Goal: Download file/media

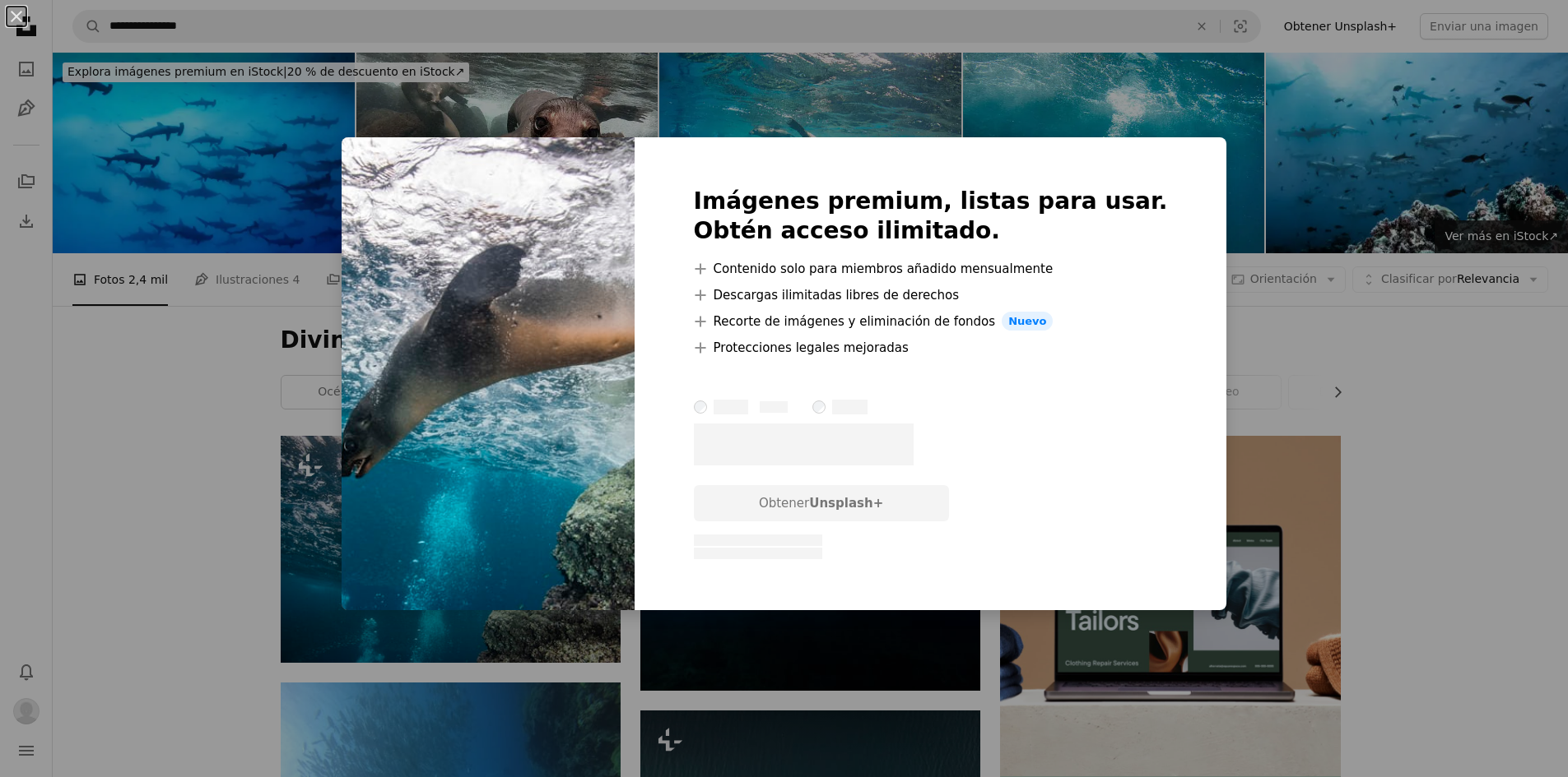
scroll to position [247, 0]
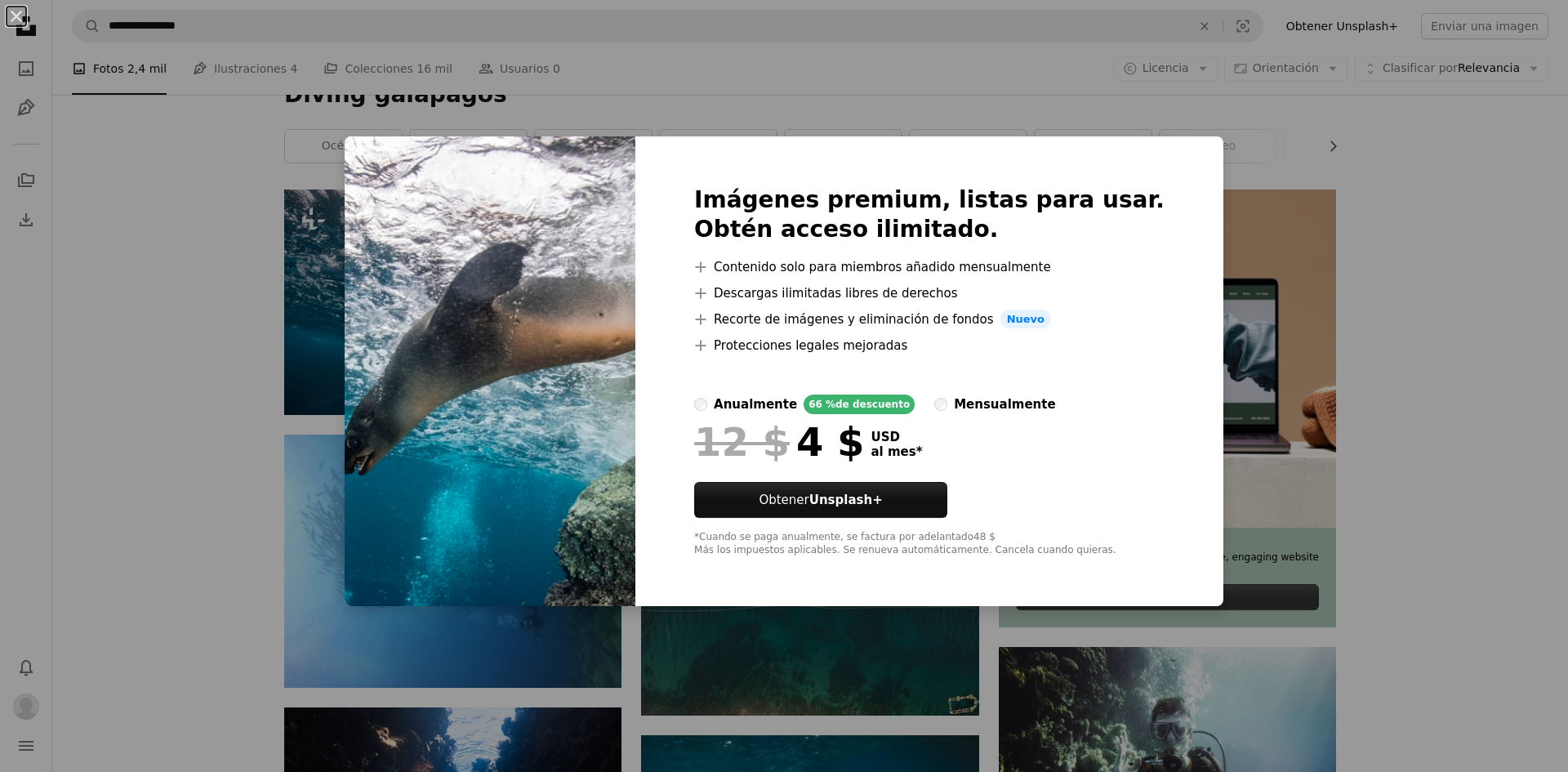
click at [992, 403] on div "mensualmente" at bounding box center [1004, 405] width 101 height 20
click at [1358, 274] on div "An X shape Imágenes premium, listas para usar. Obtén acceso ilimitado. A plus s…" at bounding box center [784, 386] width 1568 height 772
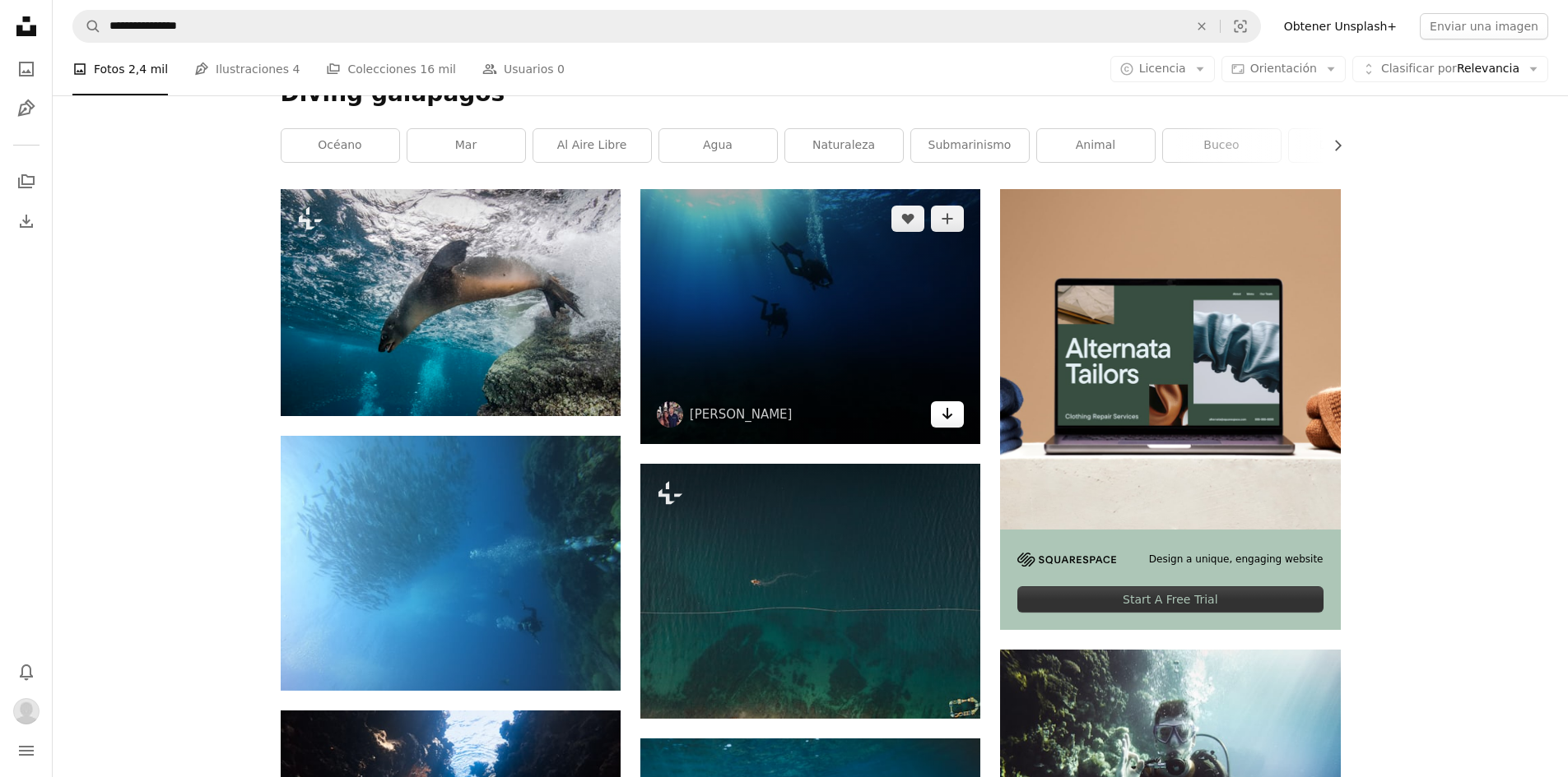
click at [950, 420] on icon "Arrow pointing down" at bounding box center [948, 414] width 13 height 20
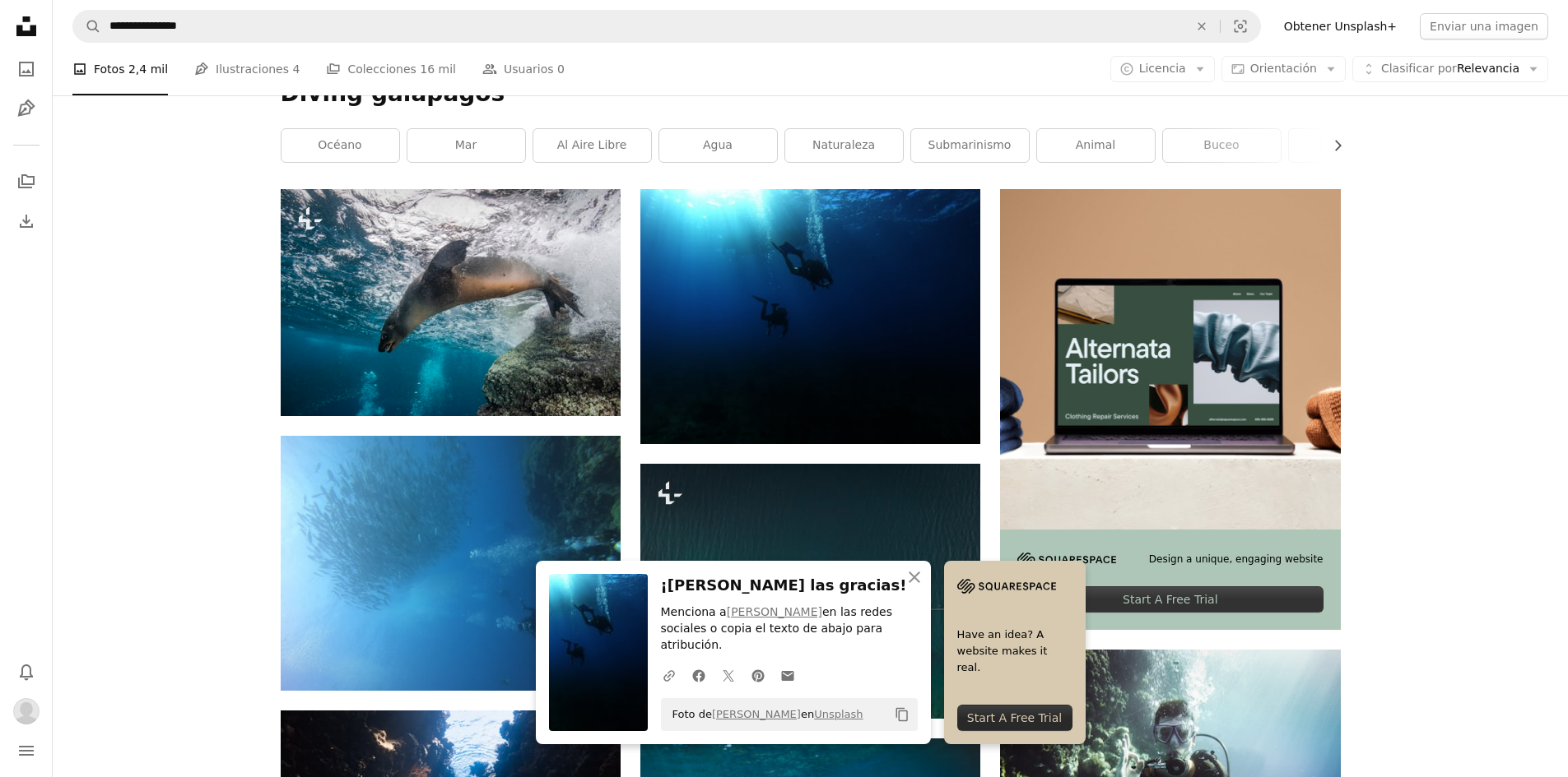
click at [911, 588] on icon "An X shape" at bounding box center [914, 578] width 20 height 20
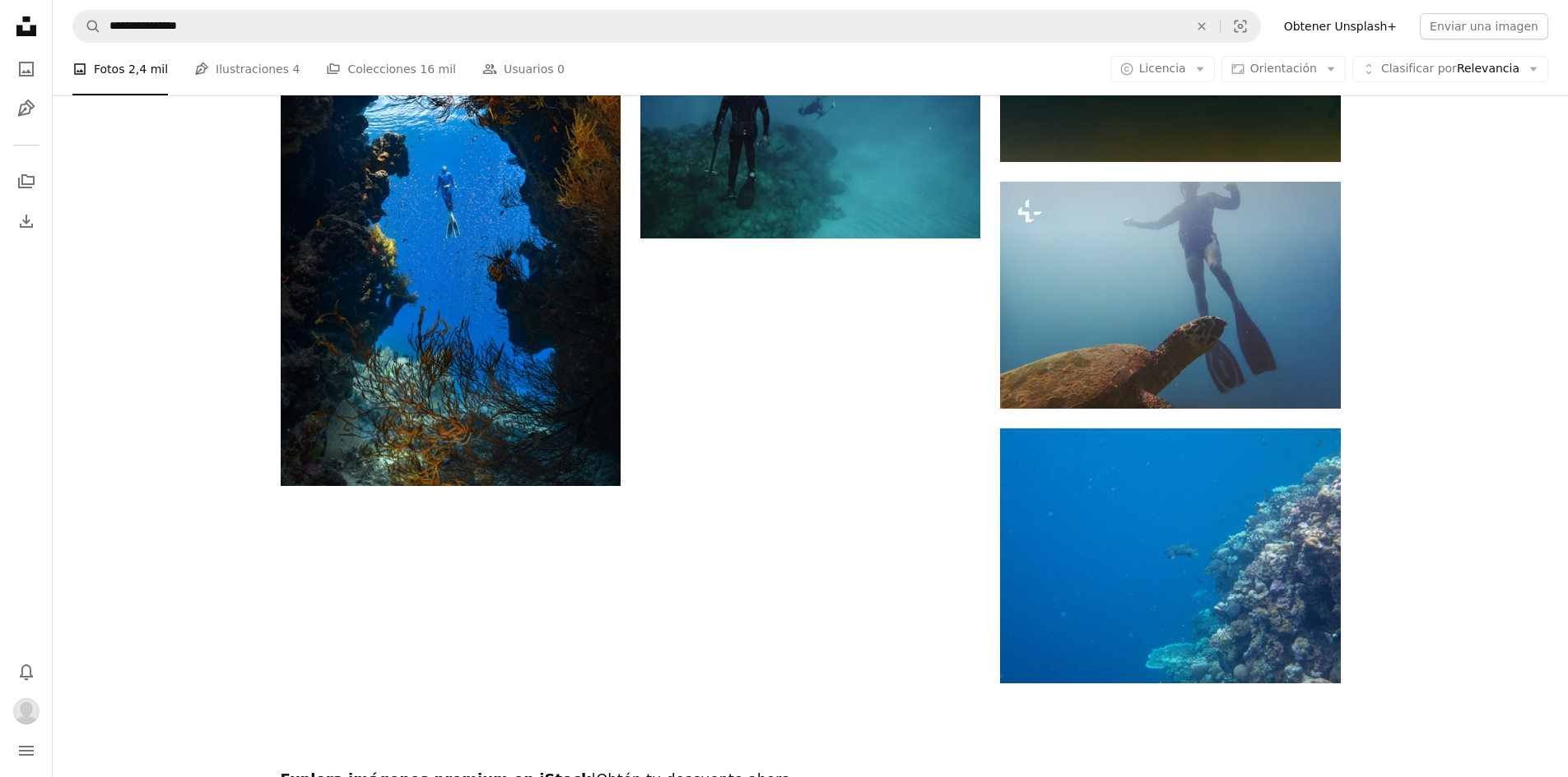
scroll to position [2139, 0]
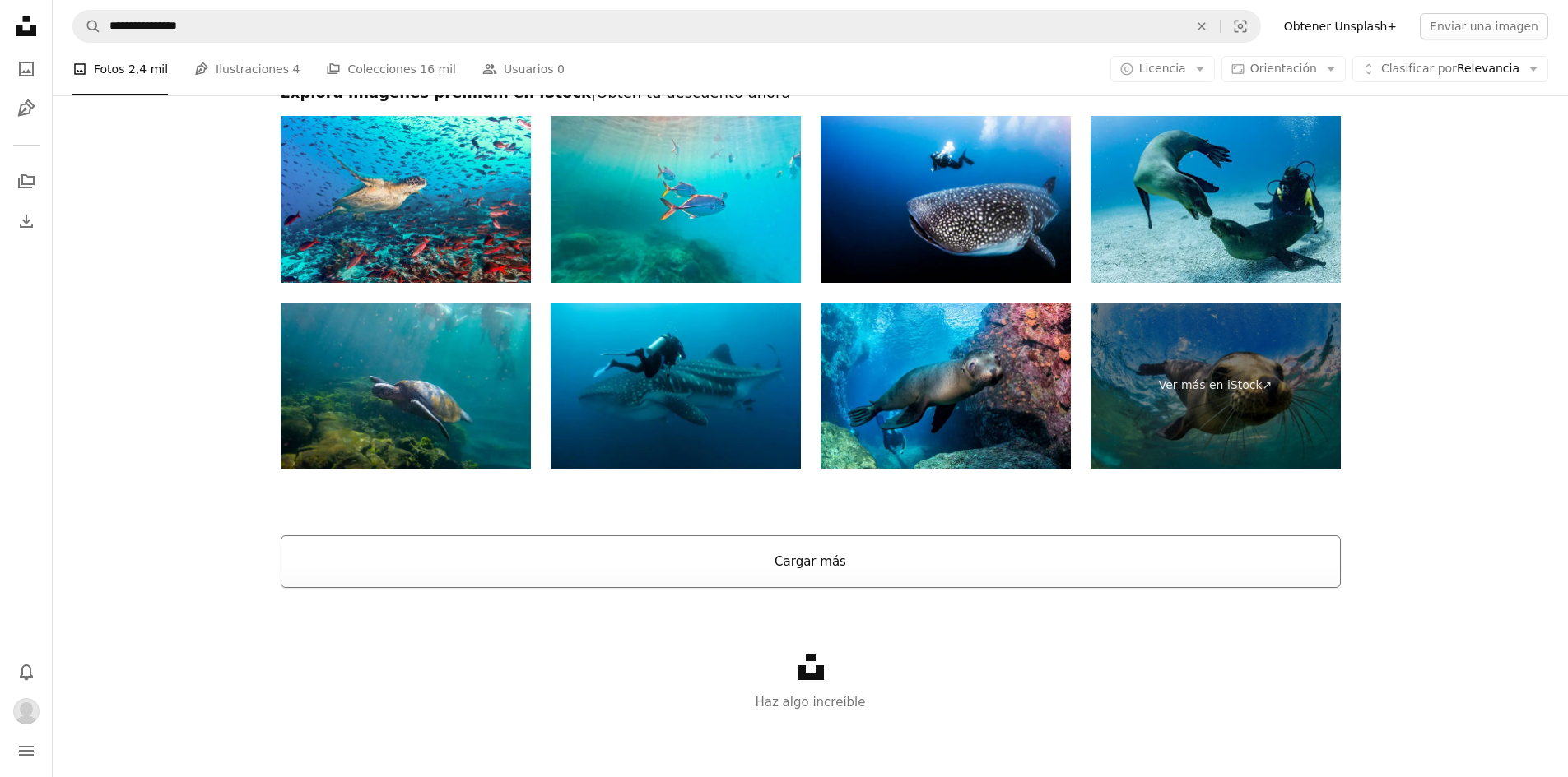
click at [796, 568] on button "Cargar más" at bounding box center [811, 562] width 1060 height 53
